Goal: Find specific page/section: Find specific page/section

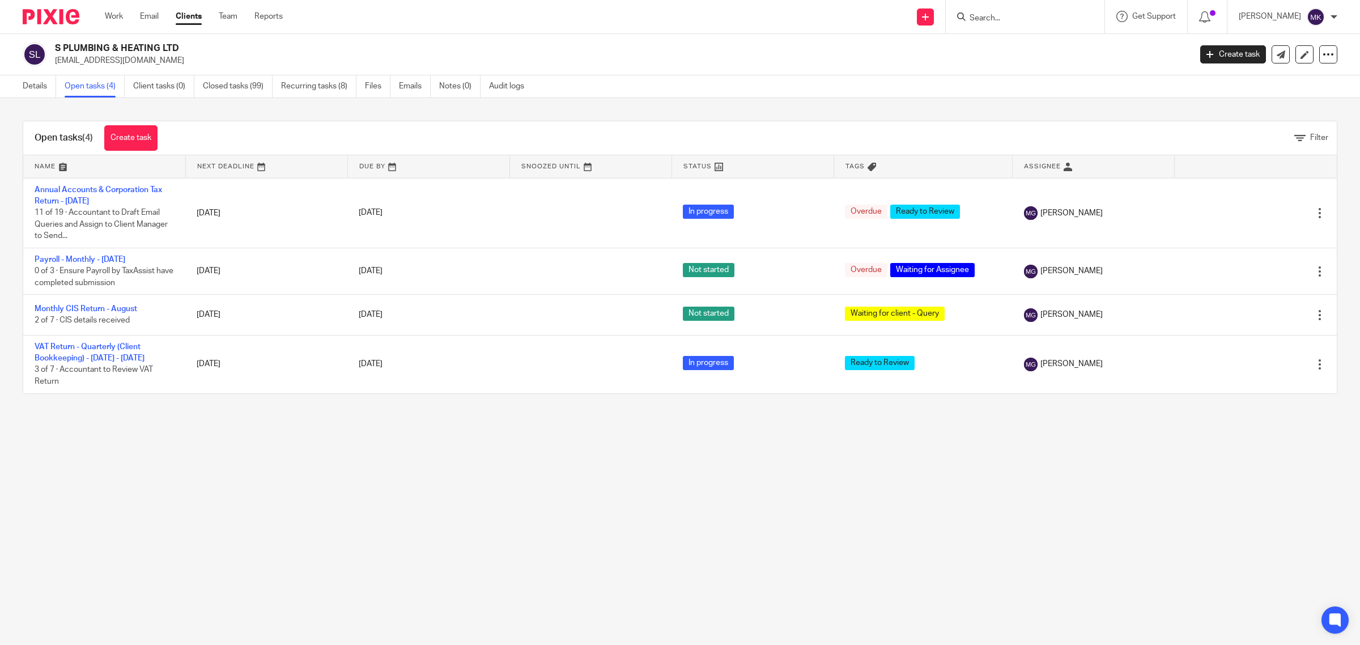
click at [1010, 15] on input "Search" at bounding box center [1020, 19] width 102 height 10
type input "pelic"
click at [1039, 50] on link at bounding box center [1078, 53] width 224 height 35
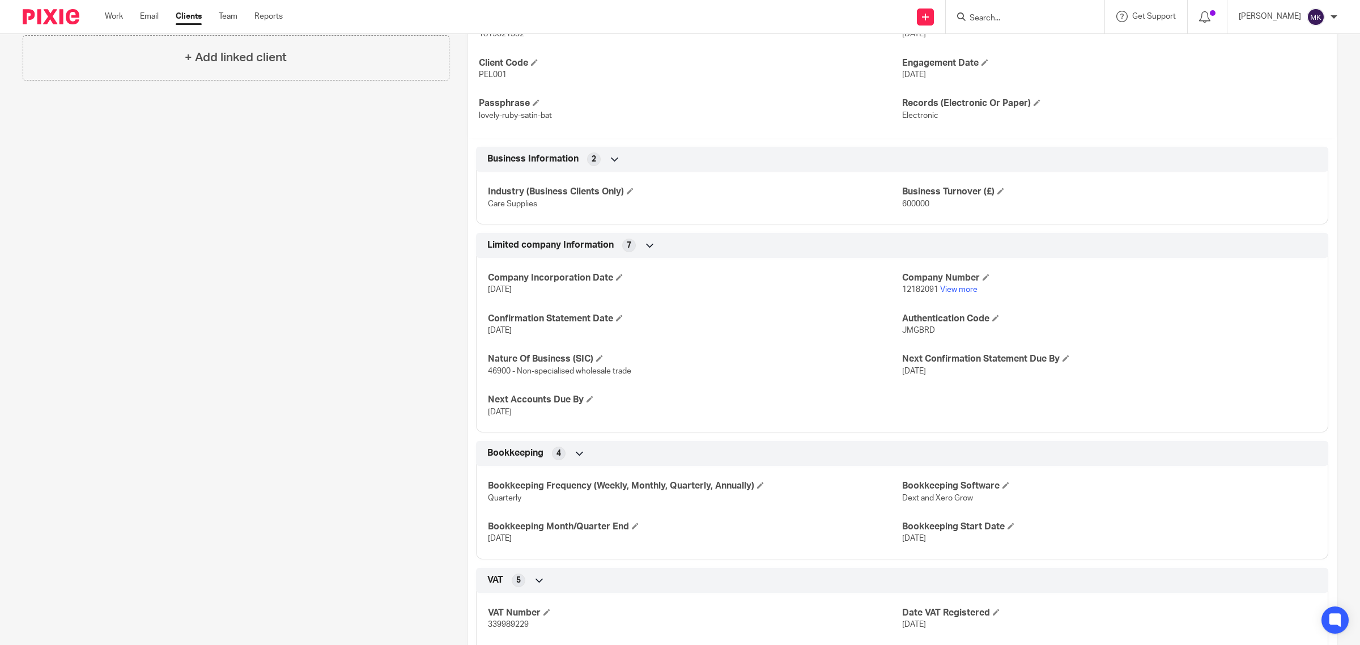
scroll to position [567, 0]
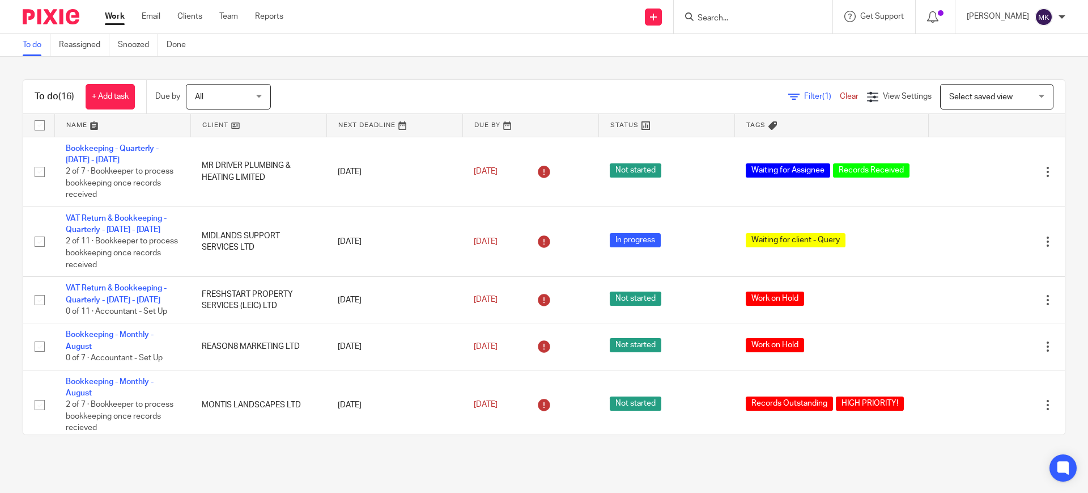
scroll to position [213, 0]
